Goal: Information Seeking & Learning: Learn about a topic

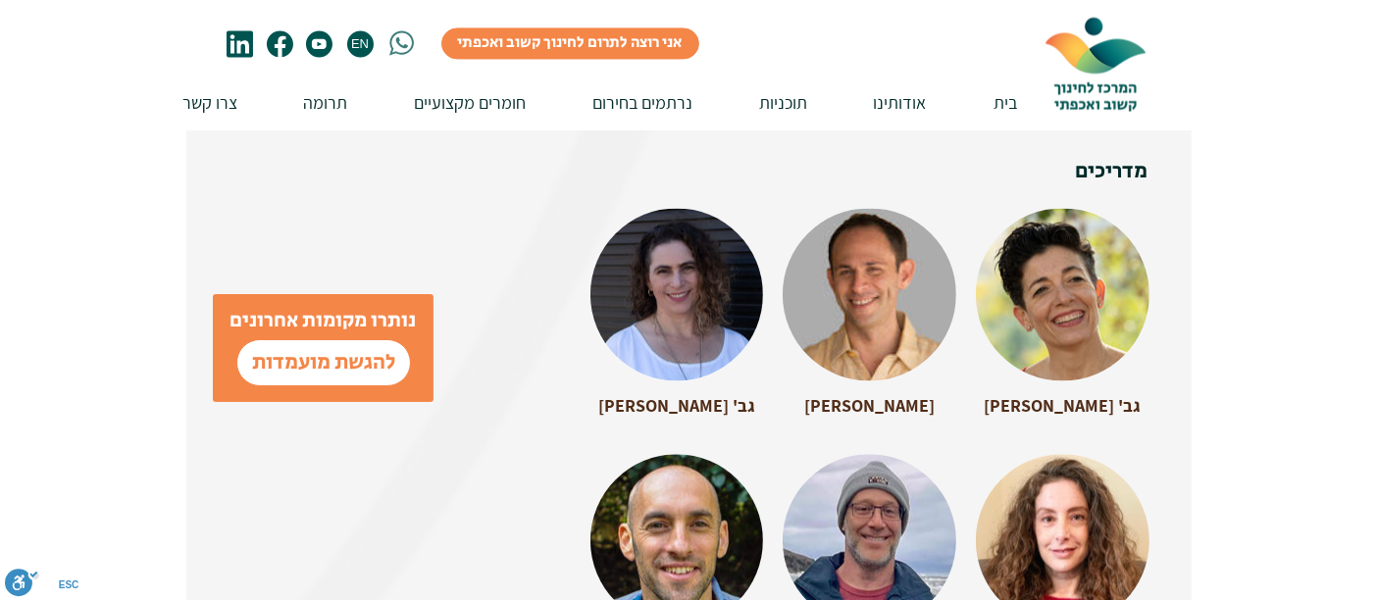
scroll to position [4227, 0]
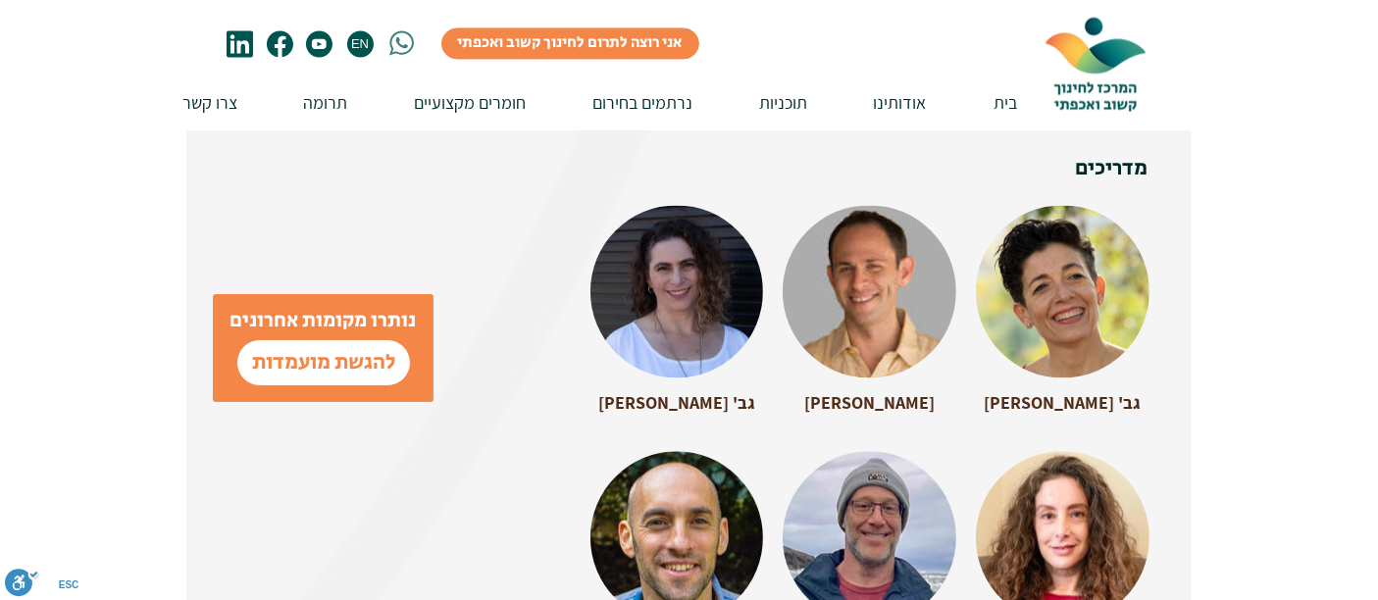
click at [679, 237] on div at bounding box center [676, 282] width 173 height 155
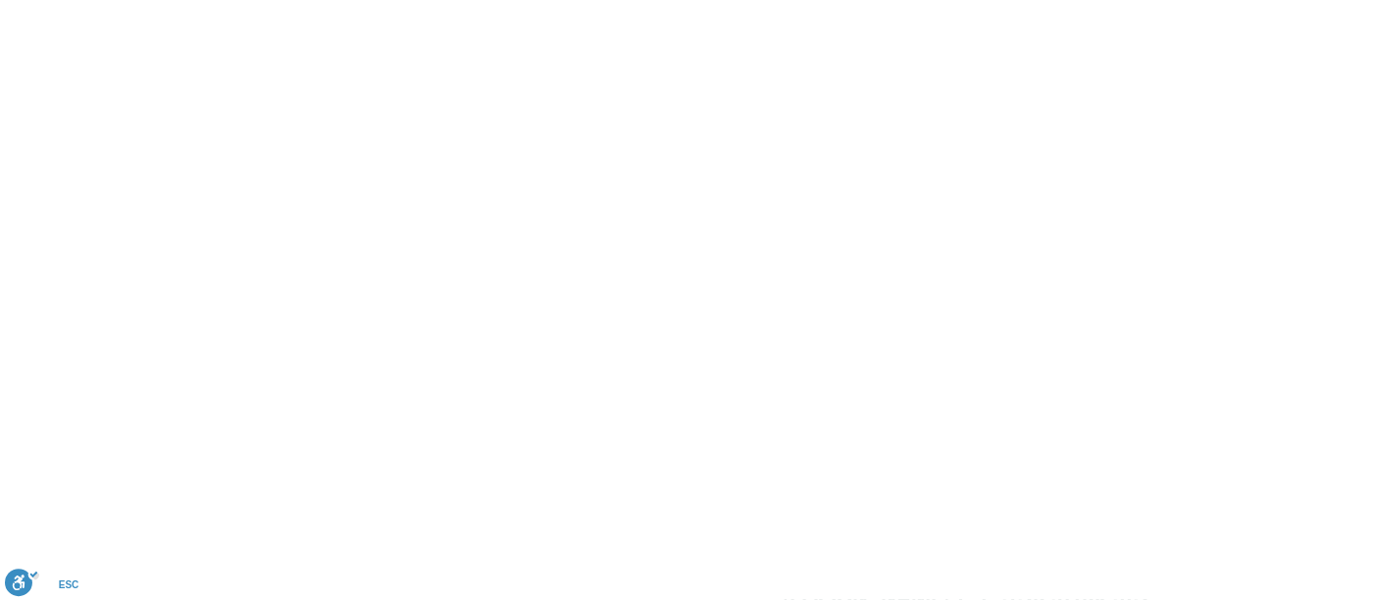
scroll to position [0, 0]
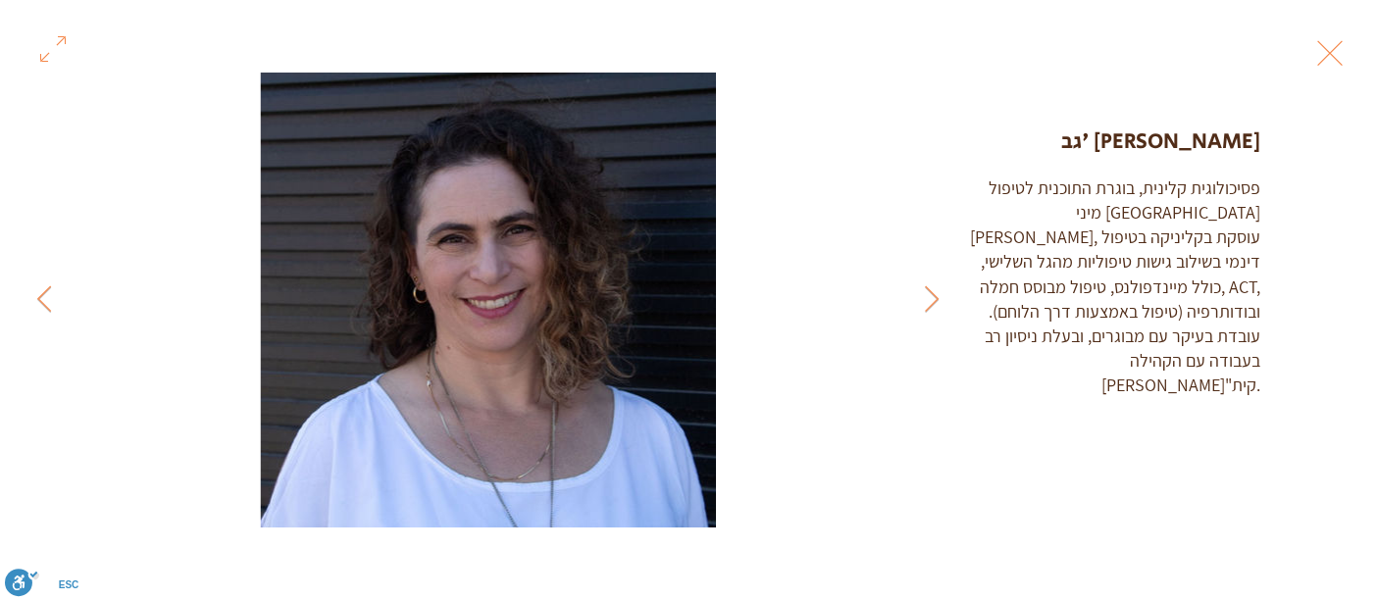
click at [1332, 49] on button "Exit expand mode" at bounding box center [1329, 50] width 37 height 43
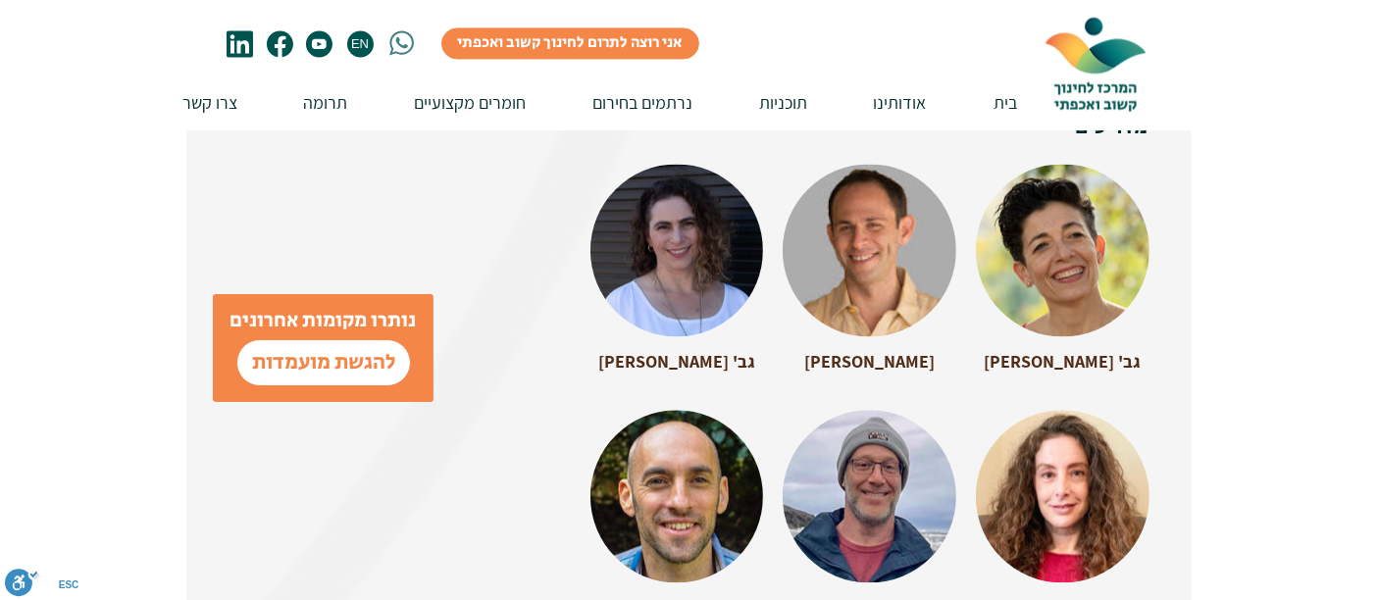
scroll to position [4270, 0]
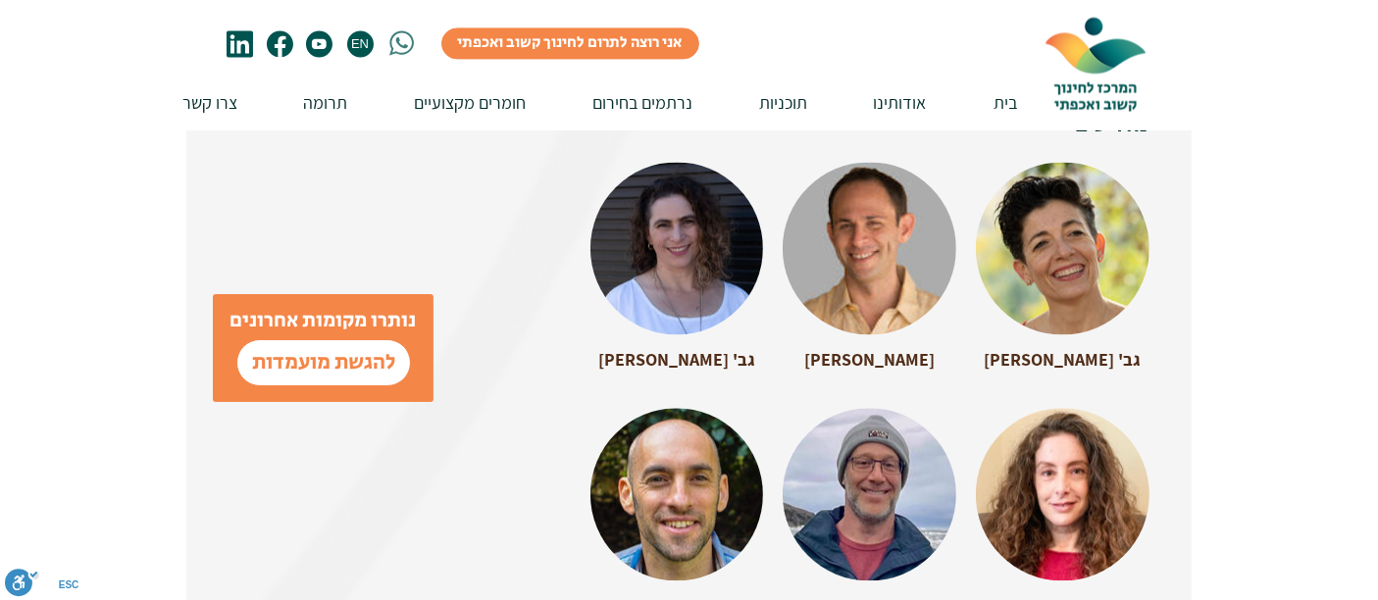
click at [1082, 241] on div at bounding box center [1063, 239] width 174 height 155
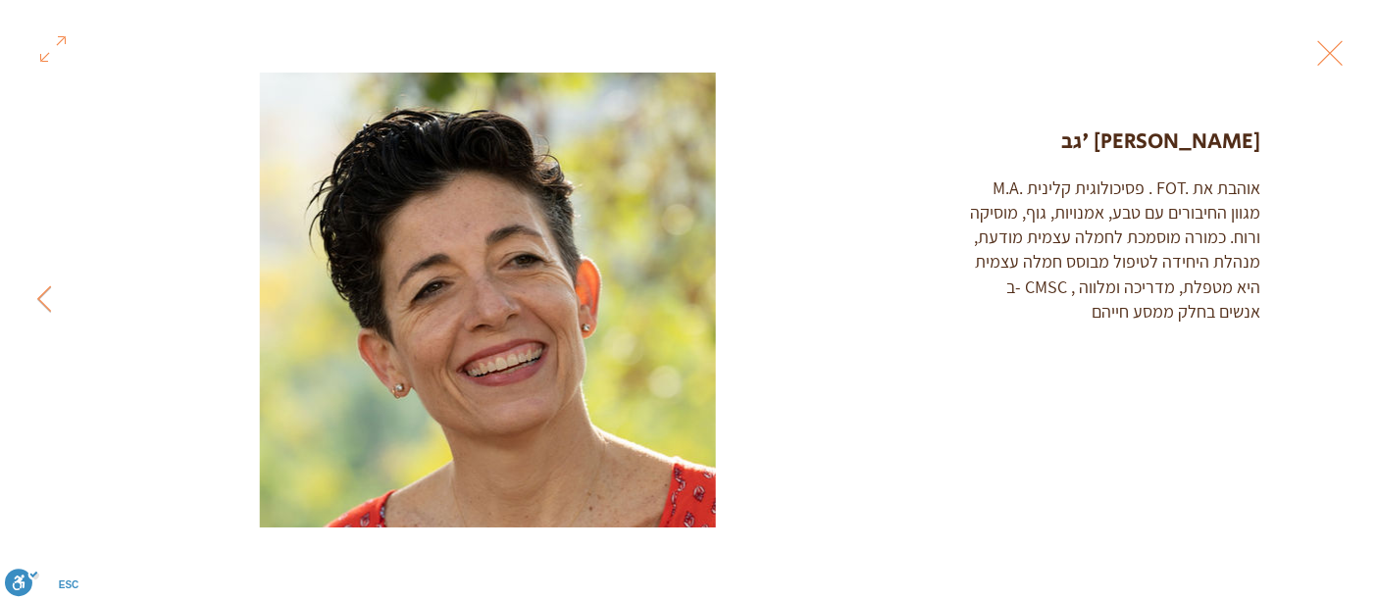
click at [1325, 56] on button "Exit expand mode" at bounding box center [1329, 50] width 37 height 43
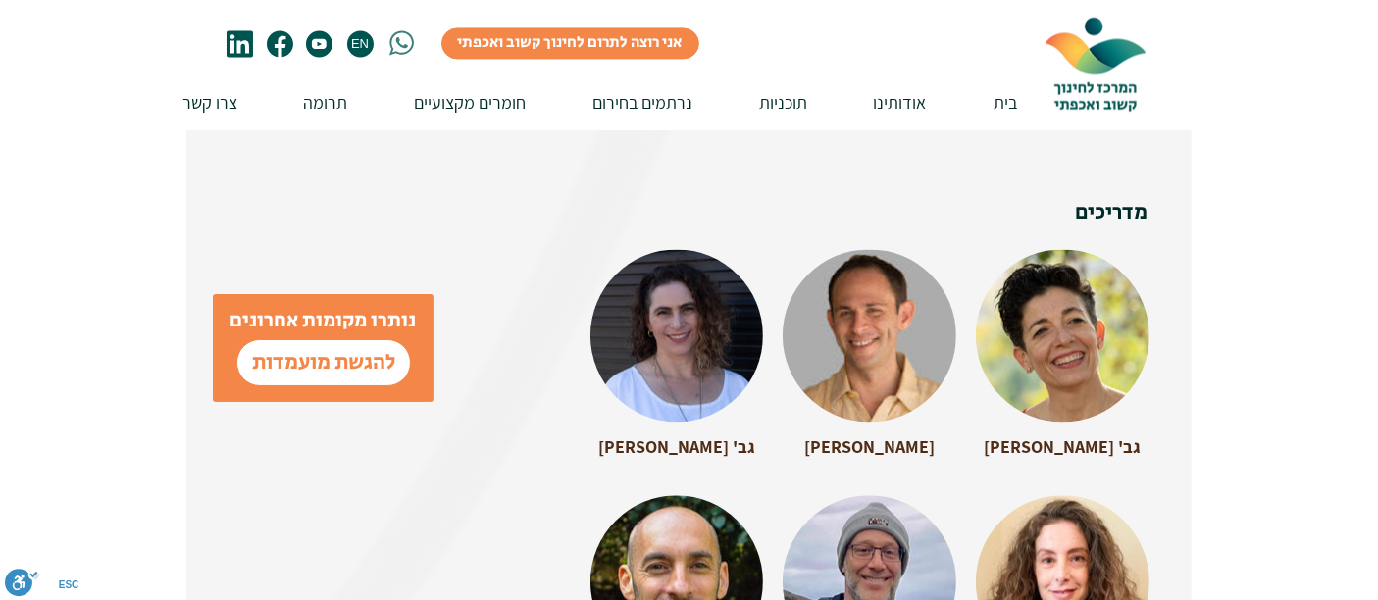
scroll to position [4140, 0]
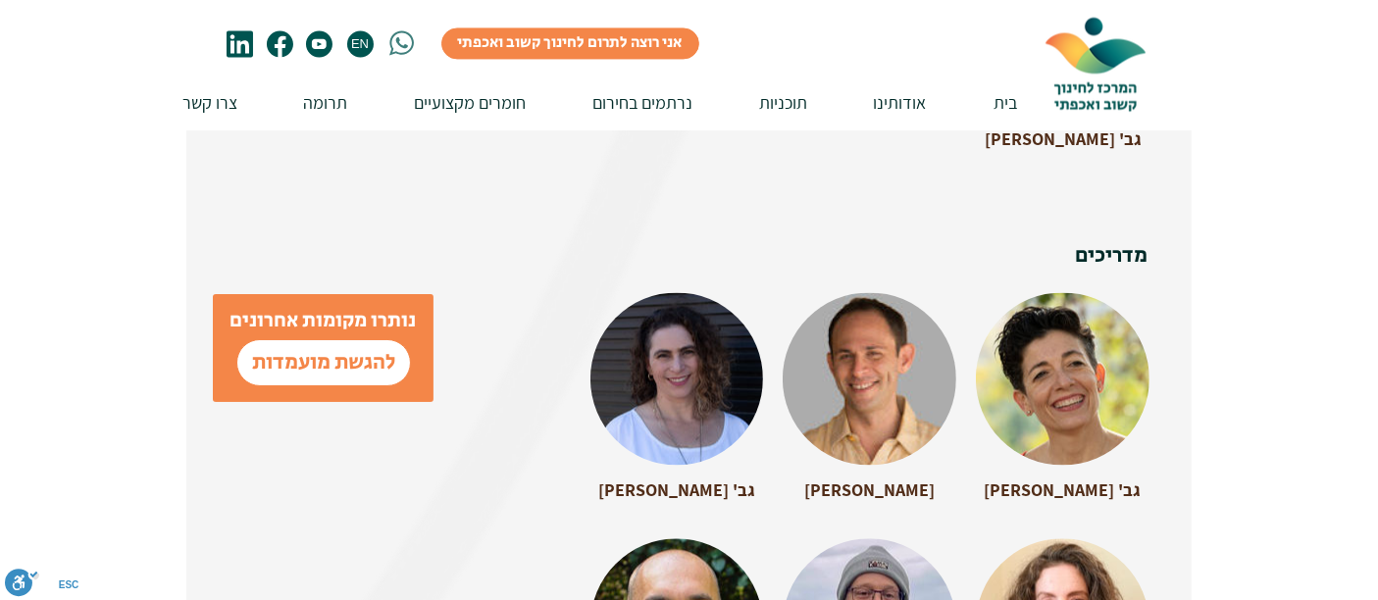
click at [610, 340] on div at bounding box center [676, 369] width 173 height 155
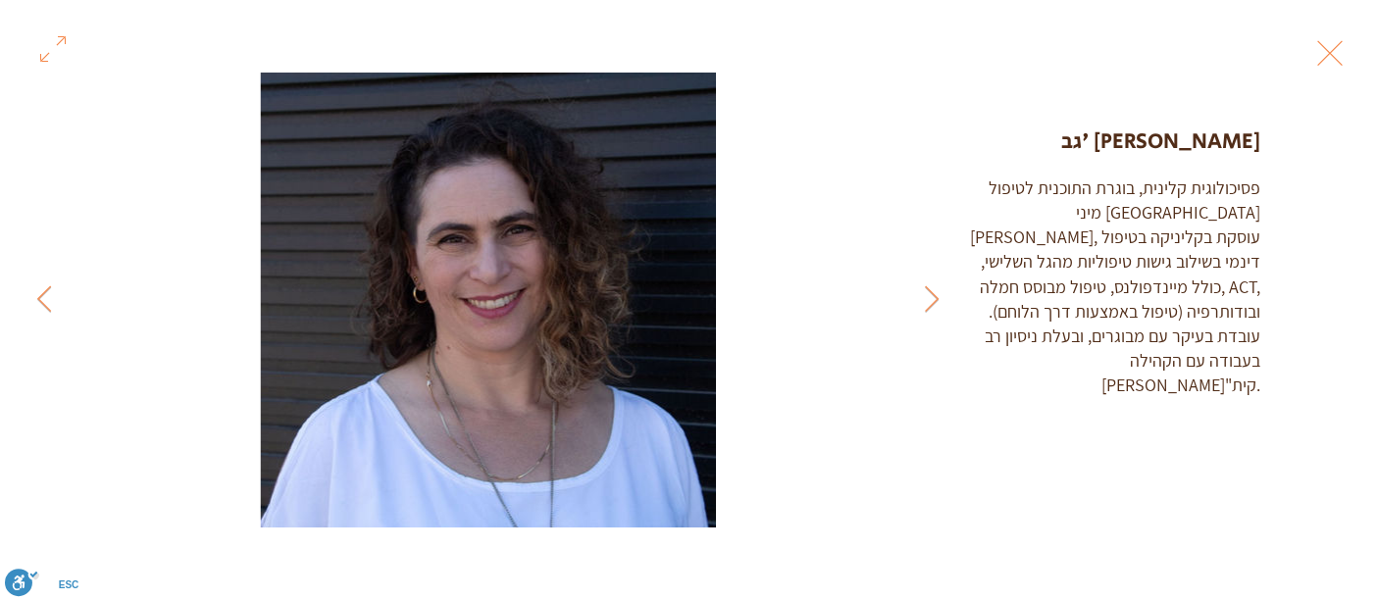
click at [1329, 56] on button "Exit expand mode" at bounding box center [1329, 50] width 37 height 43
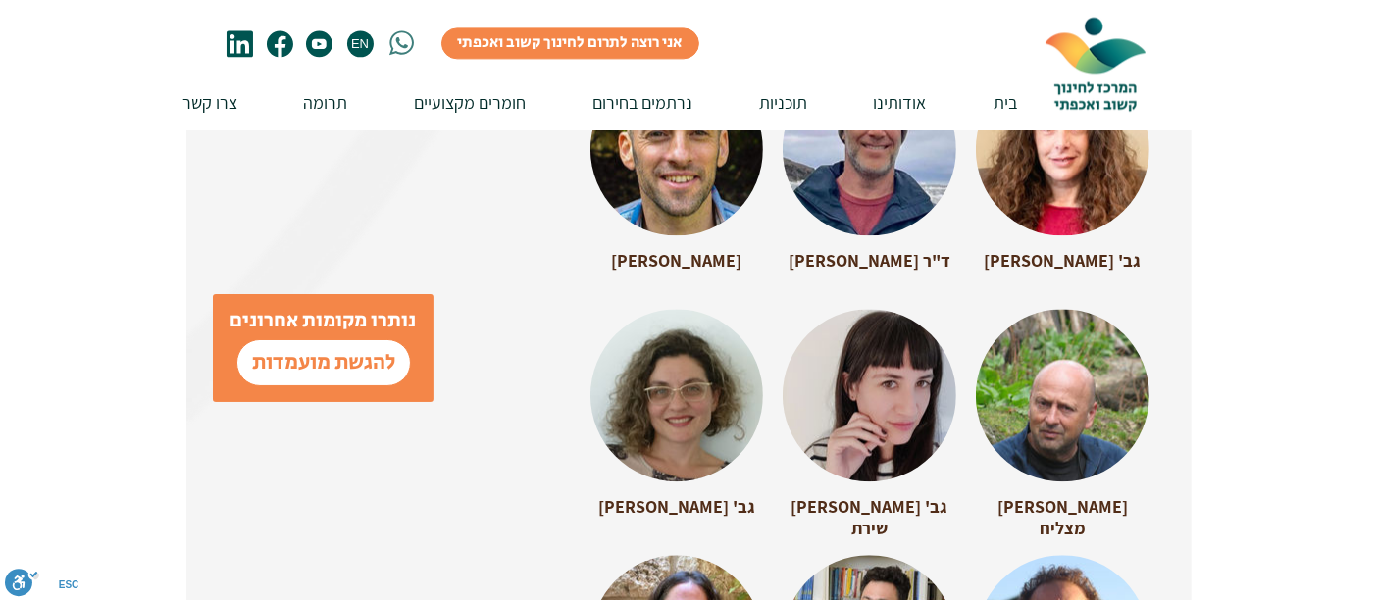
scroll to position [4634, 0]
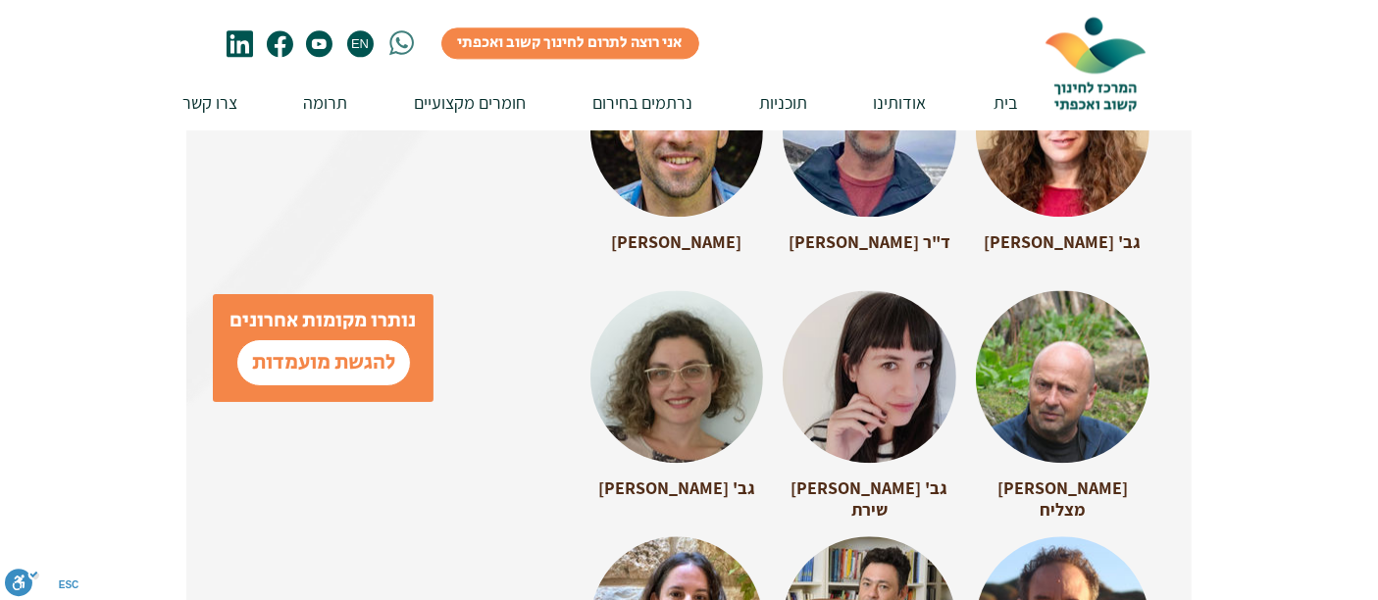
click at [688, 368] on div at bounding box center [676, 367] width 173 height 155
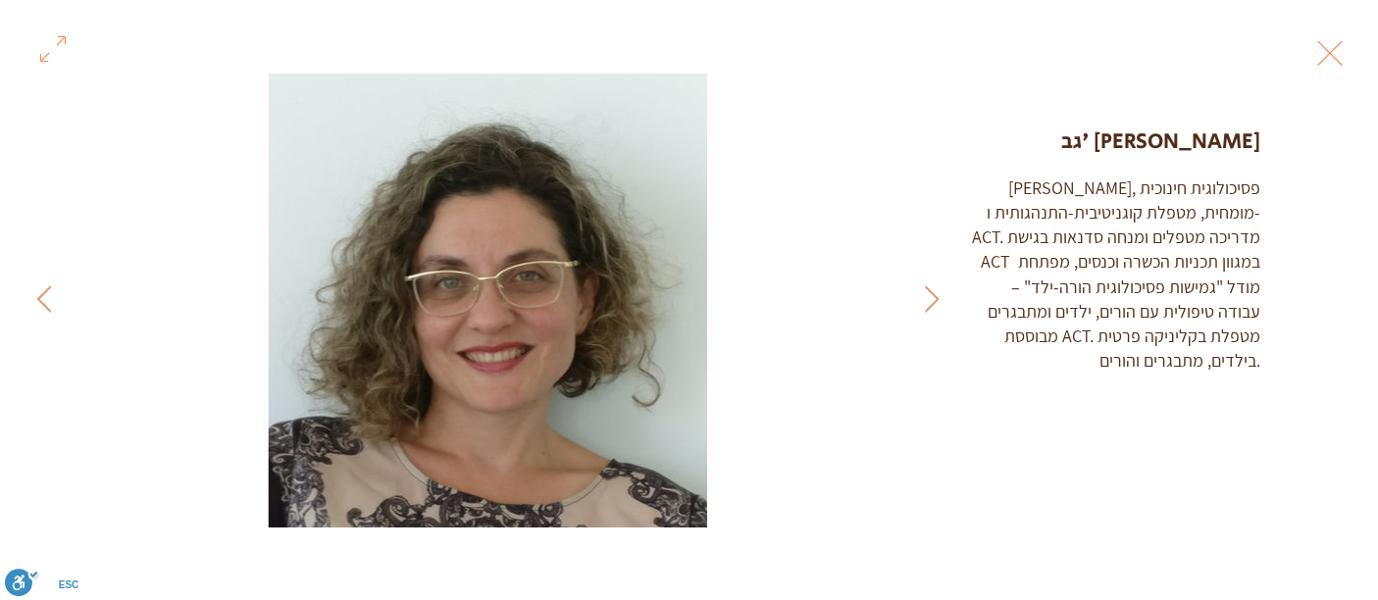
click at [1328, 57] on button "Exit expand mode" at bounding box center [1329, 50] width 37 height 43
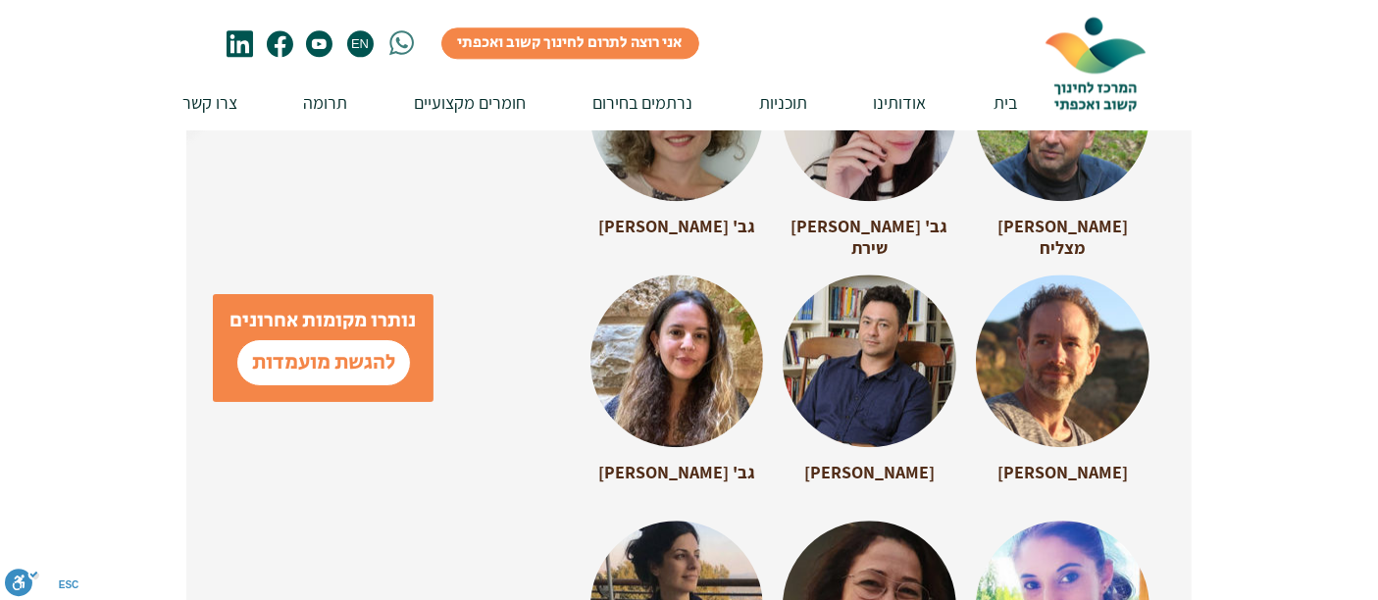
scroll to position [4939, 0]
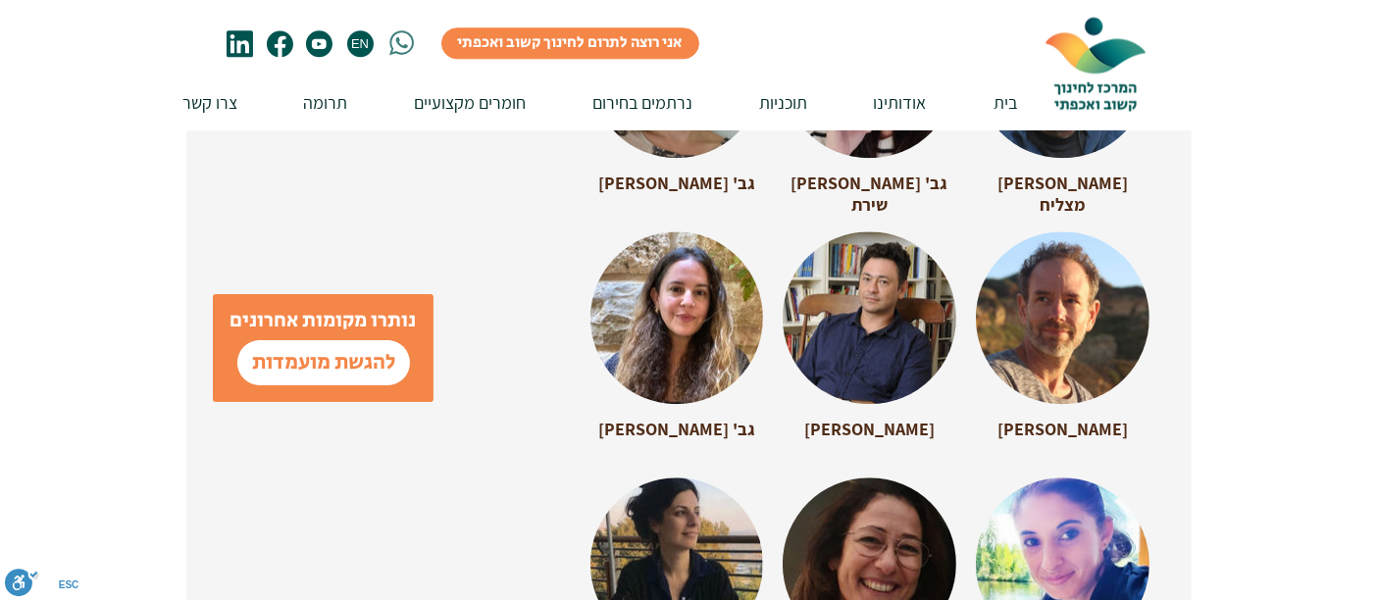
click at [1093, 293] on div at bounding box center [1063, 308] width 174 height 155
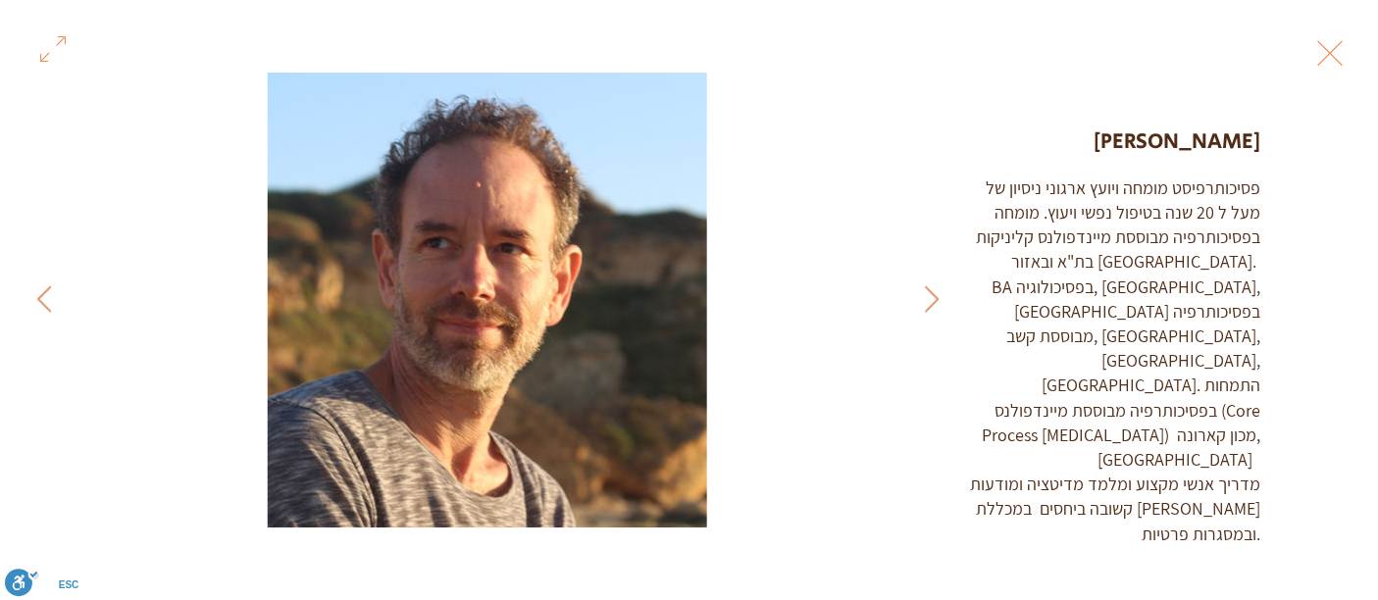
click at [1331, 53] on button "Exit expand mode" at bounding box center [1329, 50] width 37 height 43
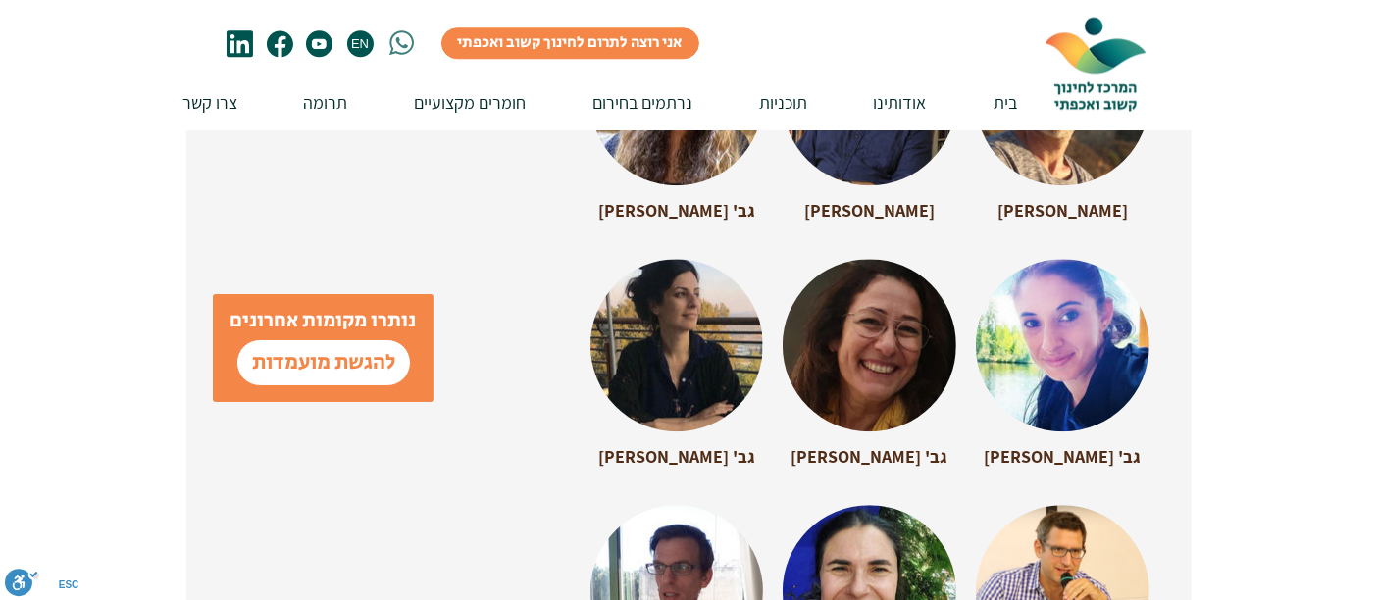
scroll to position [5201, 0]
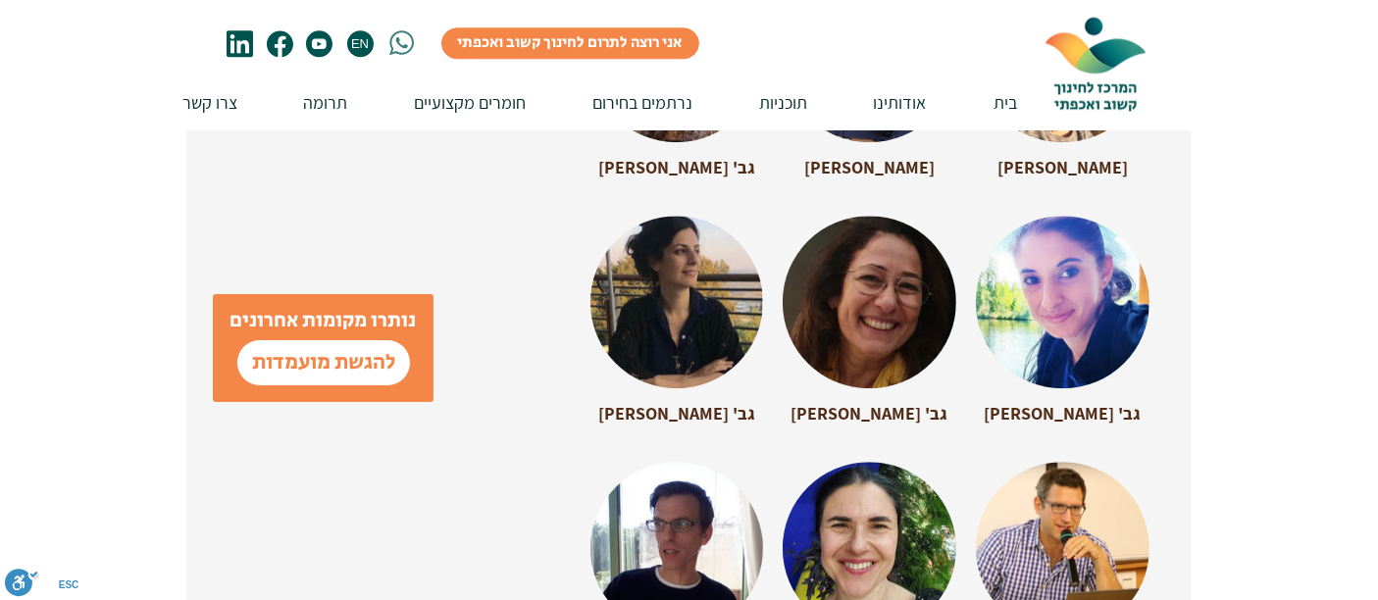
click at [860, 299] on div at bounding box center [869, 293] width 174 height 155
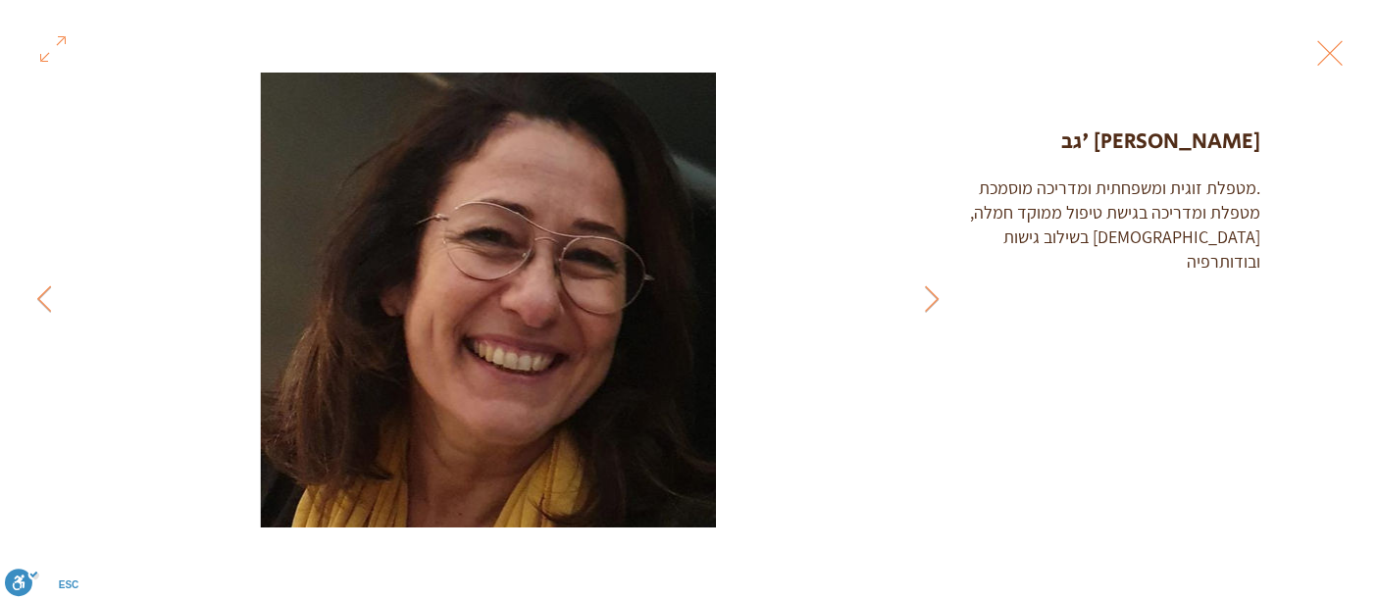
click at [1236, 200] on div "מטפלת זוגית ומשפחתית ומדריכה מוסמכת. מטפלת ומדריכה בגישת טיפול ממוקד חמלה, בשיל…" at bounding box center [1115, 225] width 292 height 99
click at [1323, 65] on button "Exit expand mode" at bounding box center [1329, 50] width 37 height 43
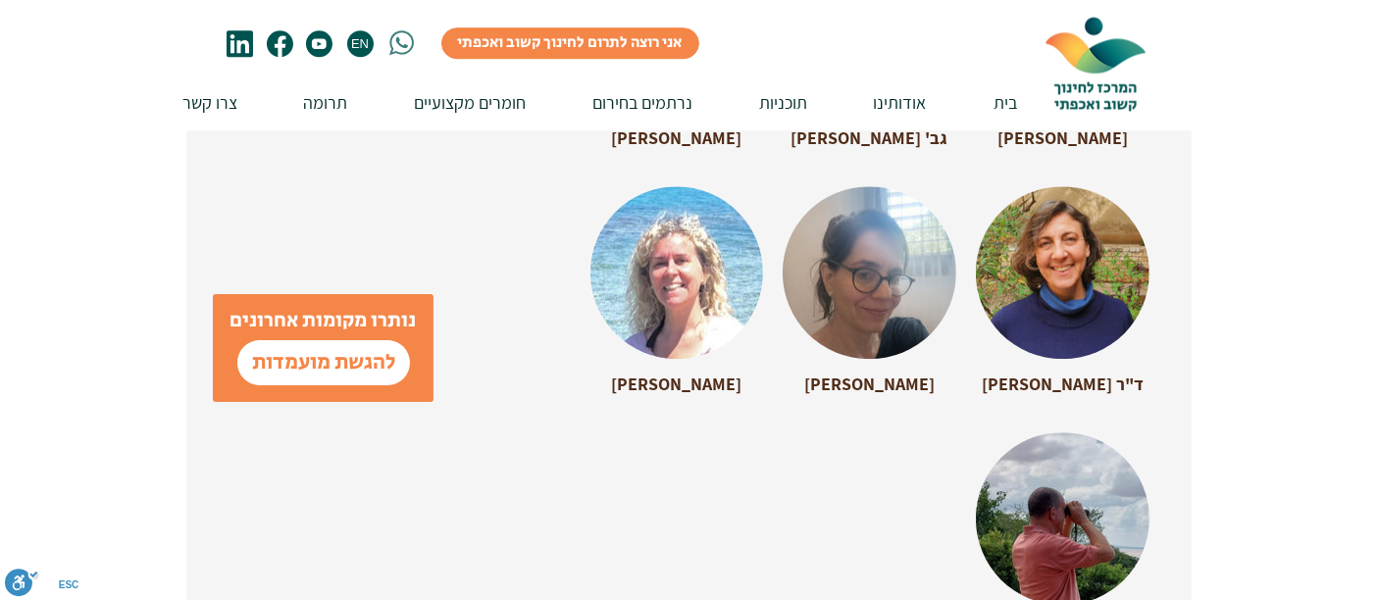
scroll to position [5723, 0]
click at [691, 246] on div at bounding box center [676, 262] width 173 height 155
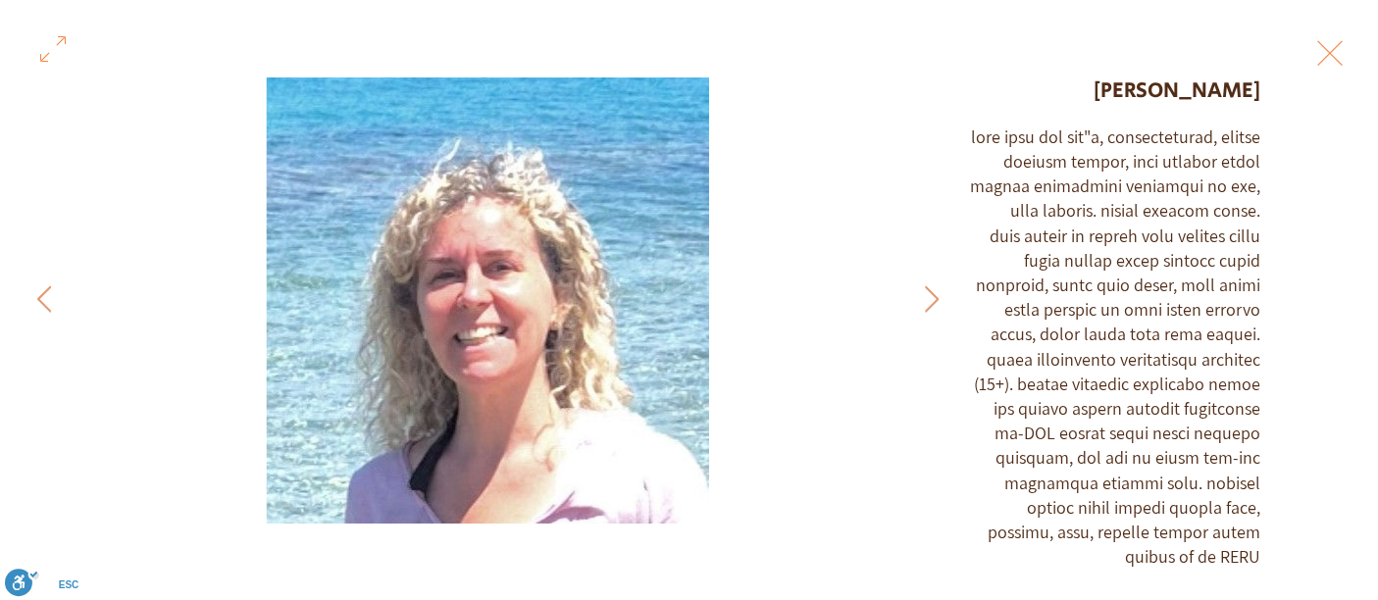
scroll to position [100, 0]
click at [1328, 59] on button "Exit expand mode" at bounding box center [1329, 50] width 37 height 43
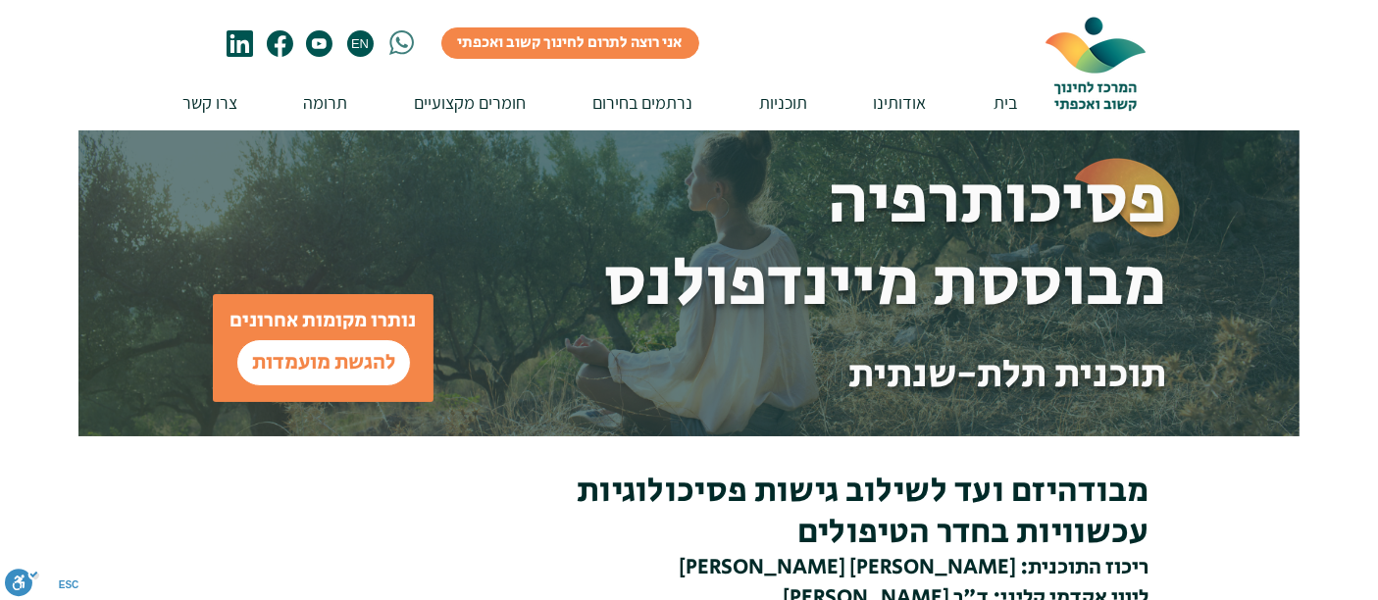
scroll to position [5723, 0]
